Goal: Information Seeking & Learning: Learn about a topic

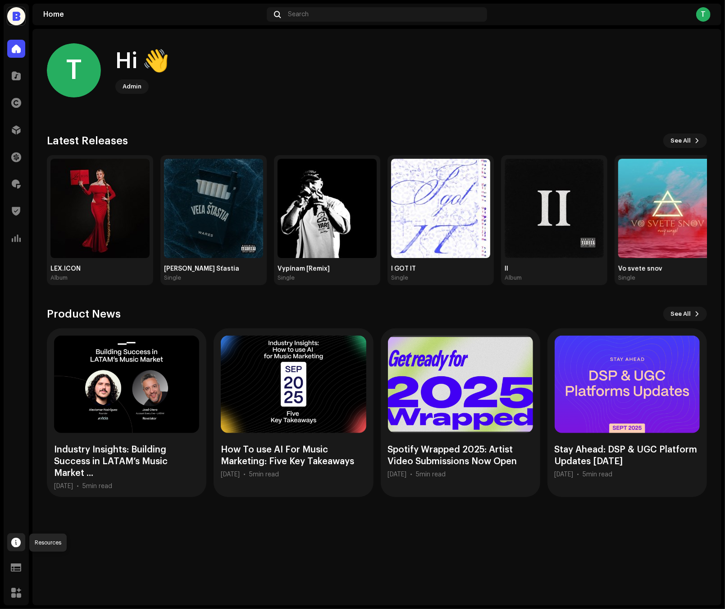
click at [20, 538] on span at bounding box center [16, 541] width 9 height 7
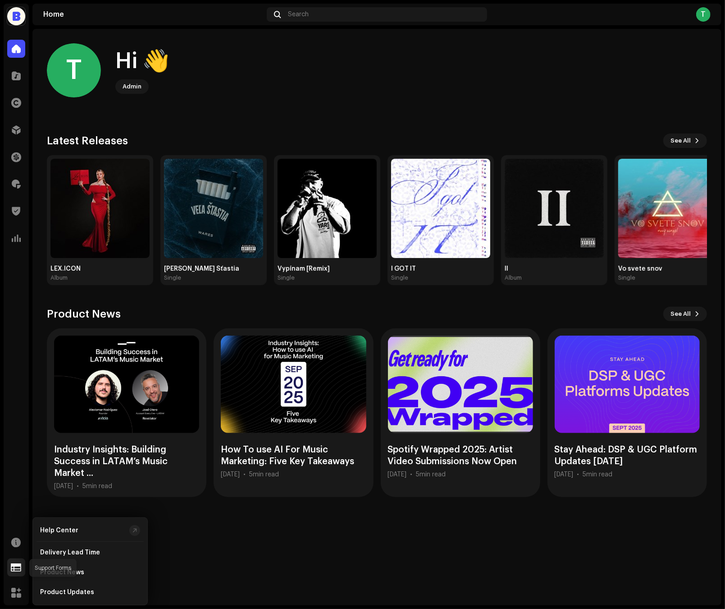
click at [20, 565] on span at bounding box center [16, 566] width 10 height 7
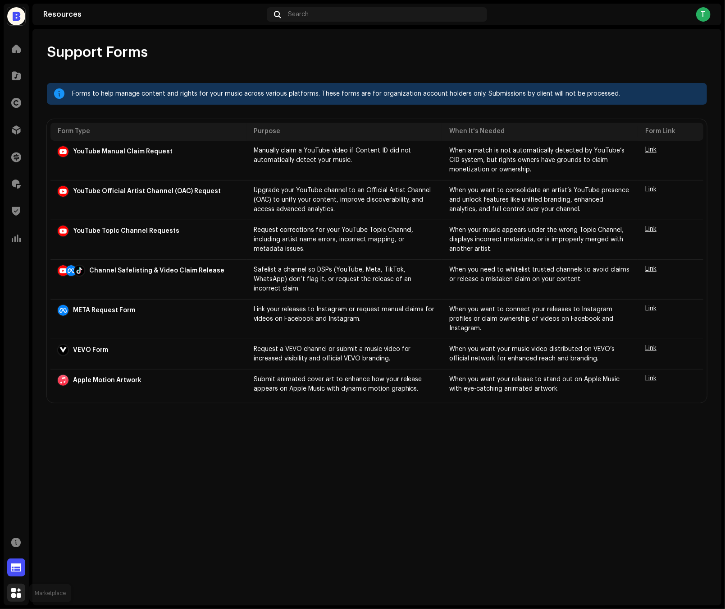
click at [20, 594] on span at bounding box center [16, 592] width 10 height 7
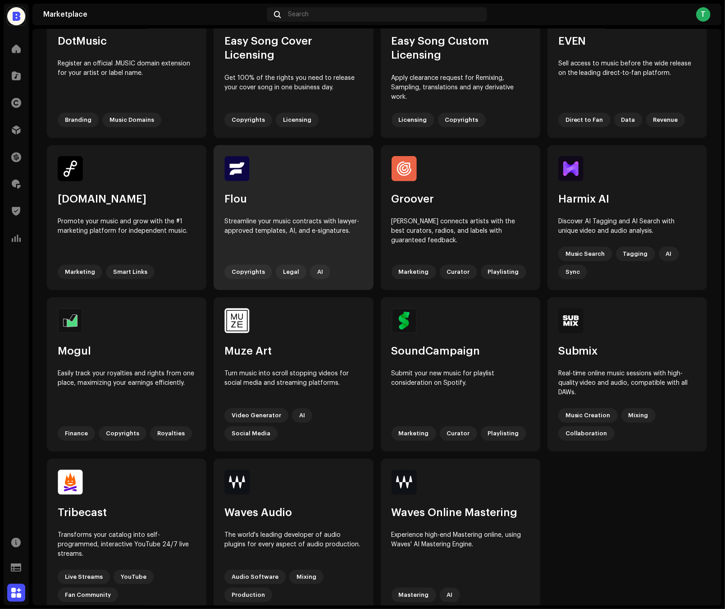
scroll to position [264, 0]
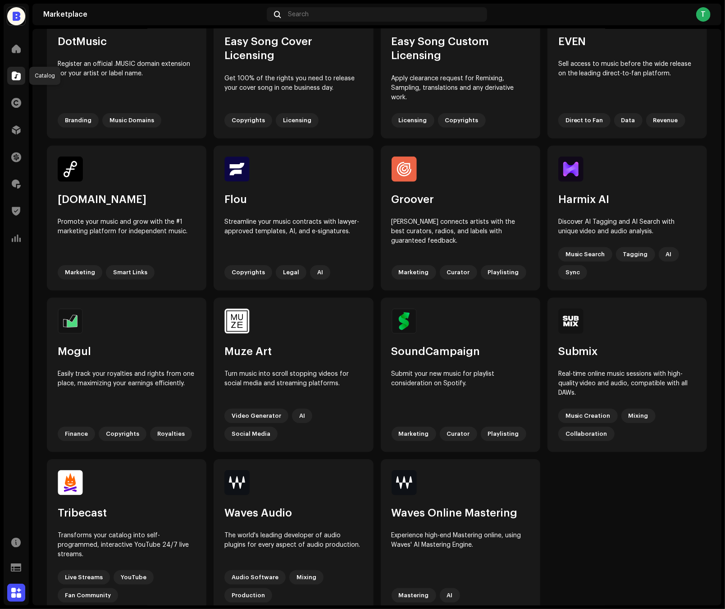
click at [8, 72] on div at bounding box center [16, 76] width 18 height 18
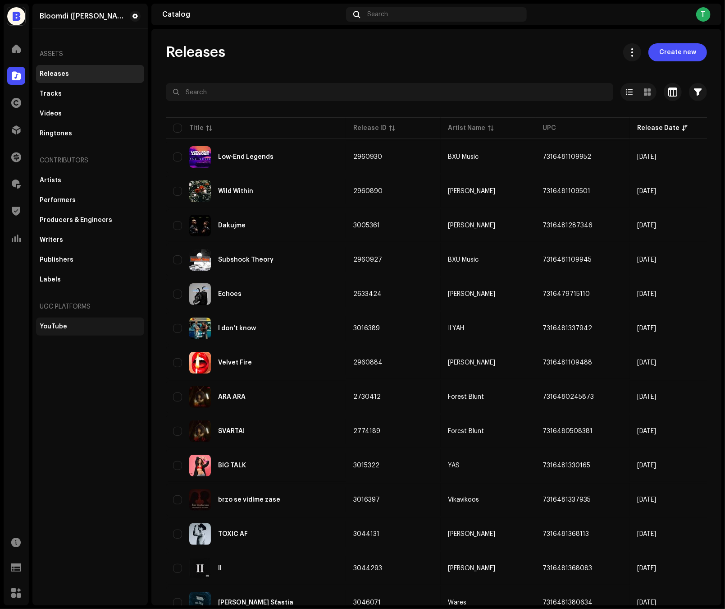
click at [82, 327] on div "YouTube" at bounding box center [90, 326] width 101 height 7
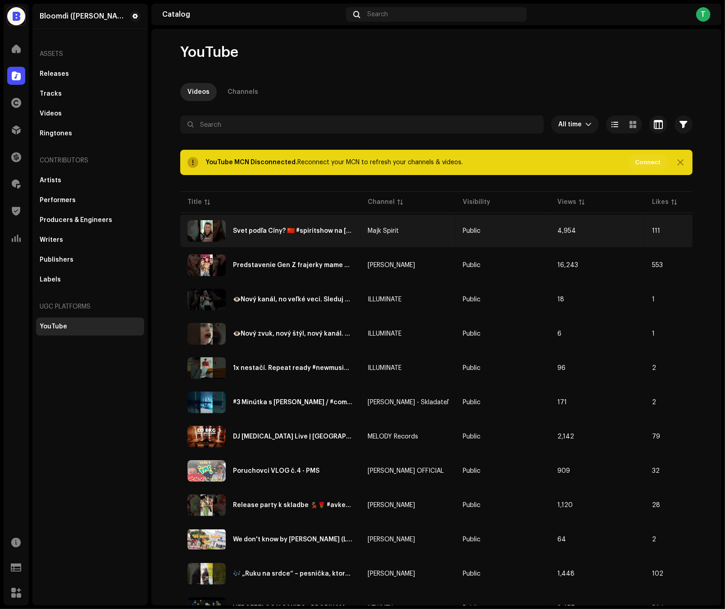
click at [511, 222] on td "Public" at bounding box center [503, 231] width 95 height 32
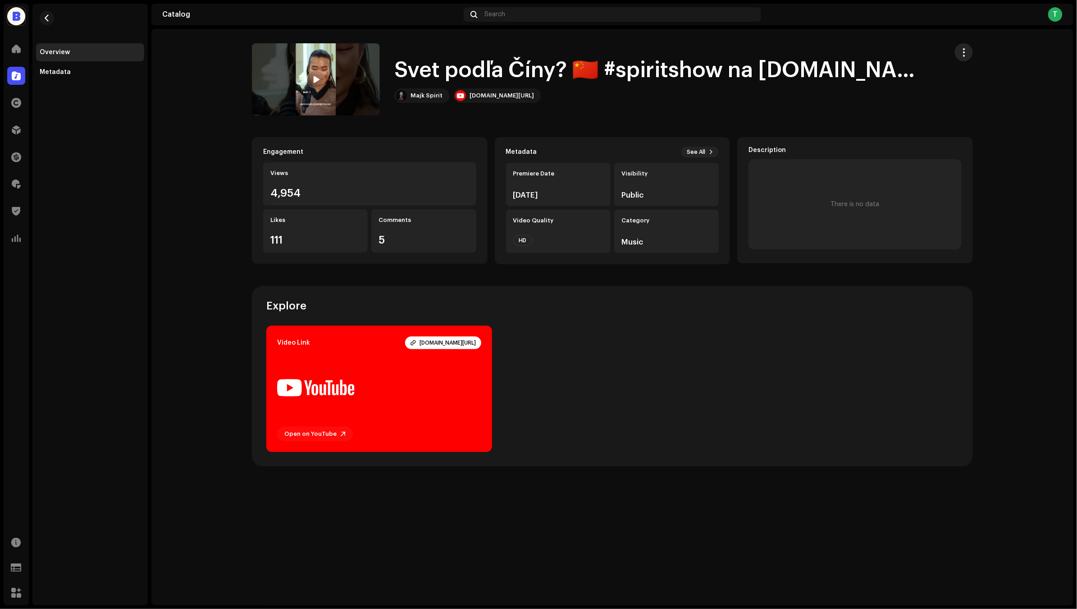
click at [725, 56] on span "button" at bounding box center [964, 52] width 9 height 7
click at [87, 82] on div "Overview Metadata" at bounding box center [89, 304] width 115 height 601
click at [78, 71] on div "Metadata" at bounding box center [90, 72] width 101 height 7
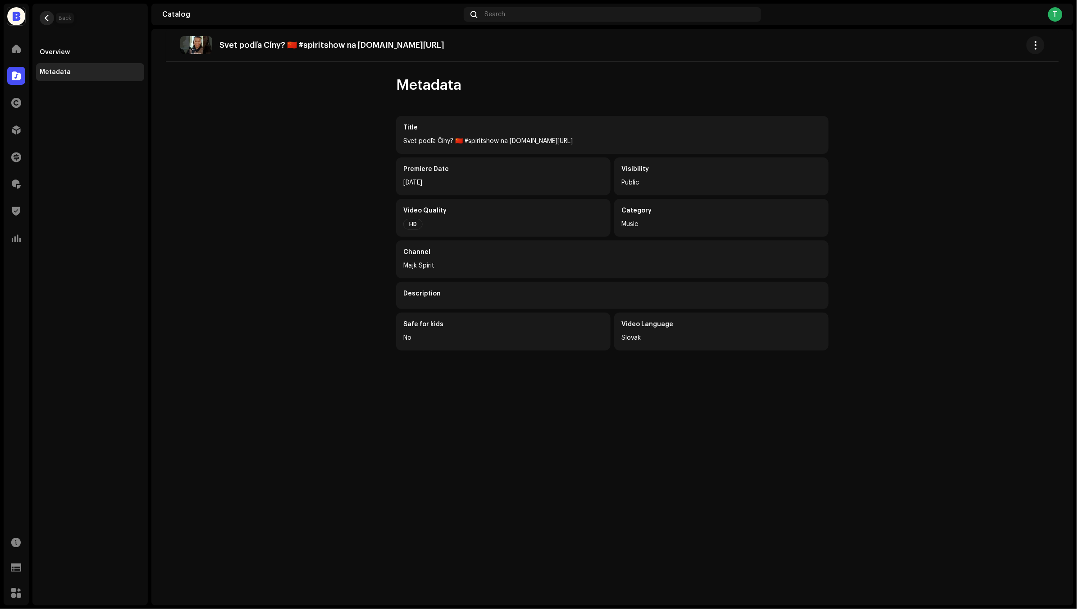
click at [44, 17] on span "button" at bounding box center [47, 17] width 7 height 7
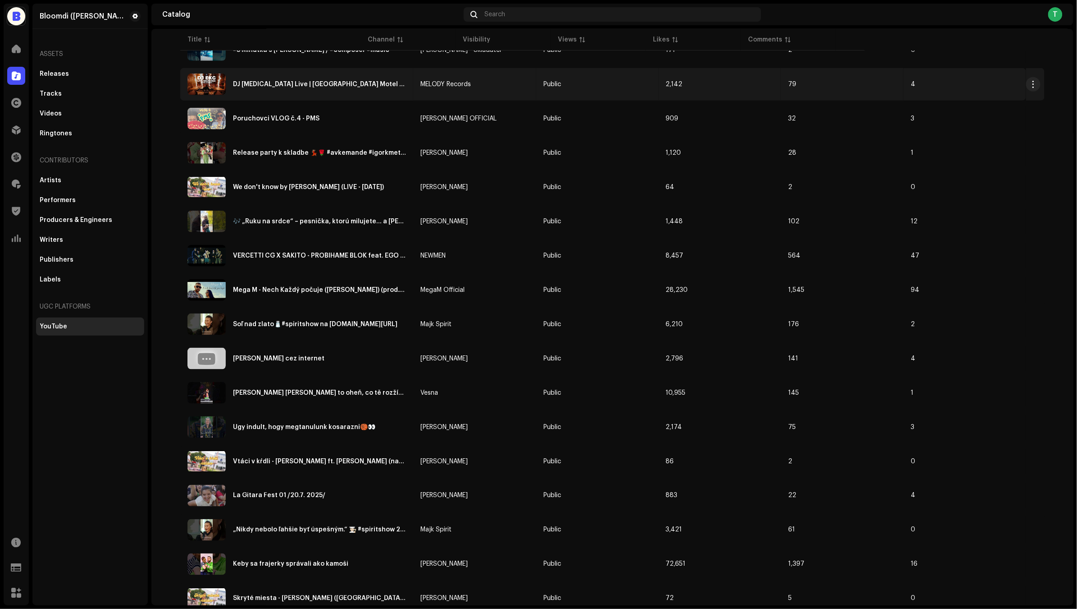
scroll to position [356, 0]
